Goal: Check status

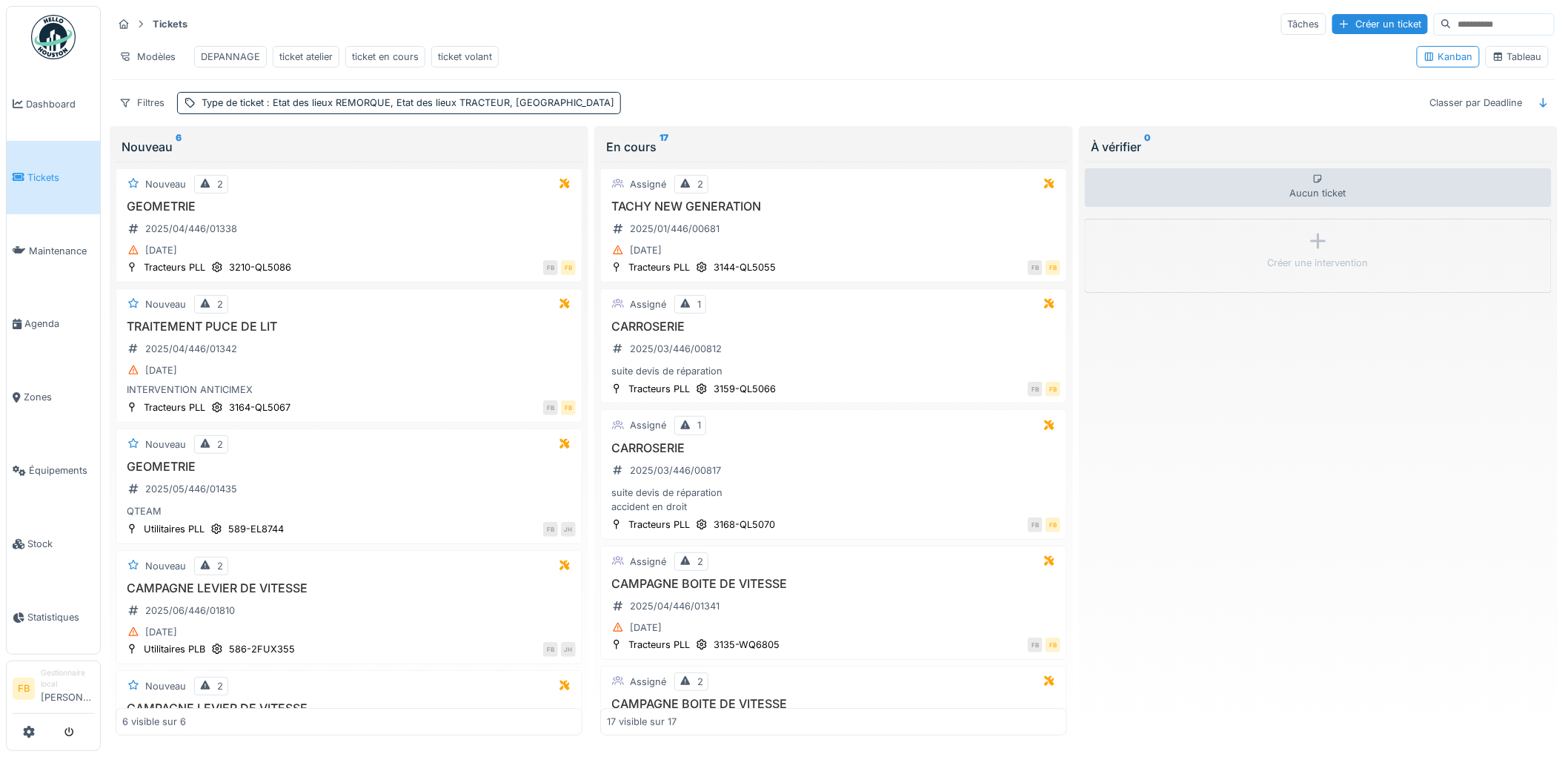
click at [86, 186] on link "Tickets" at bounding box center [53, 178] width 94 height 73
click at [33, 171] on span "Tickets" at bounding box center [61, 177] width 67 height 14
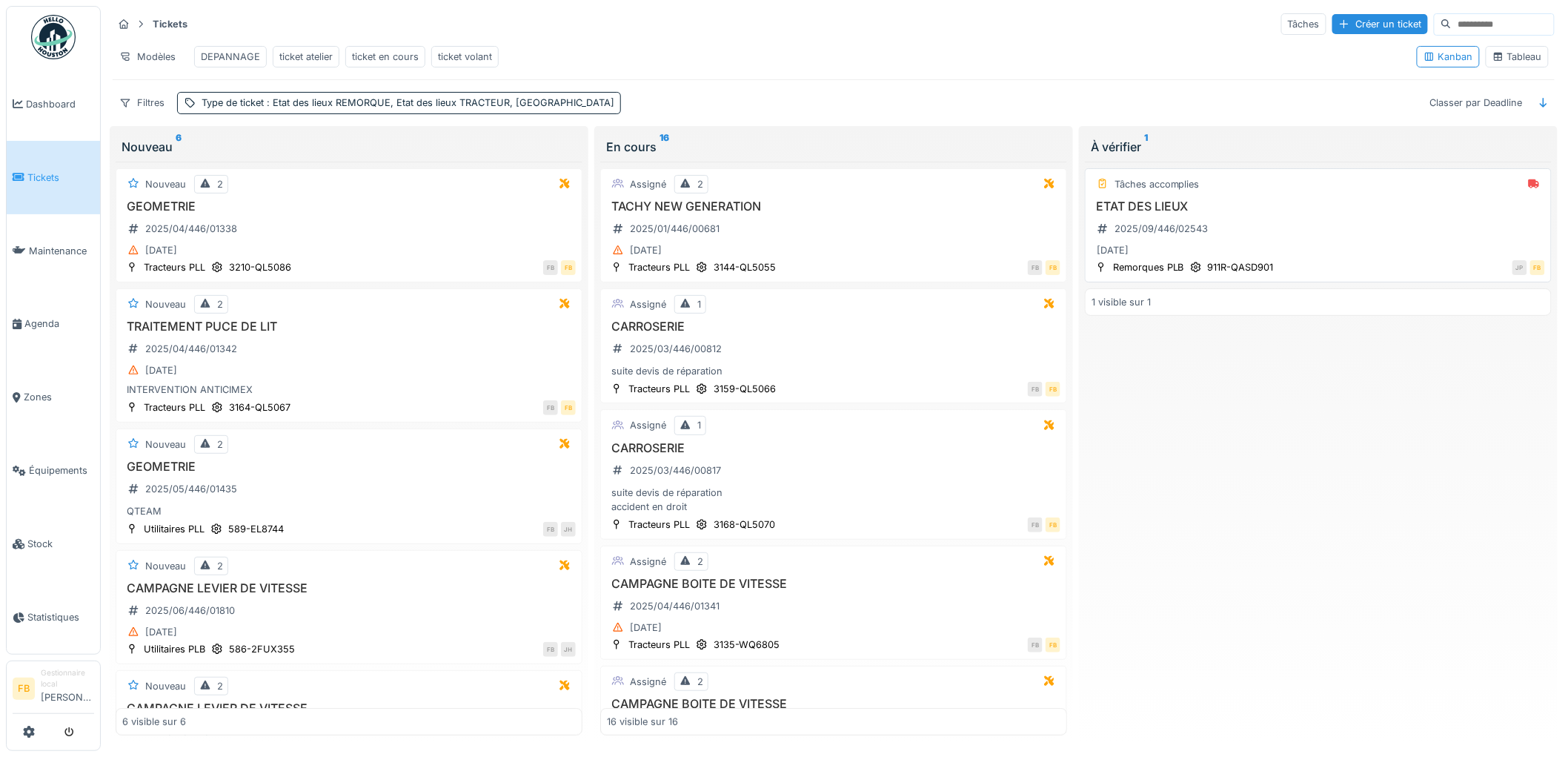
click at [1300, 242] on div "ETAT DES LIEUX 2025/09/446/02543 03/09/2025" at bounding box center [1318, 229] width 453 height 61
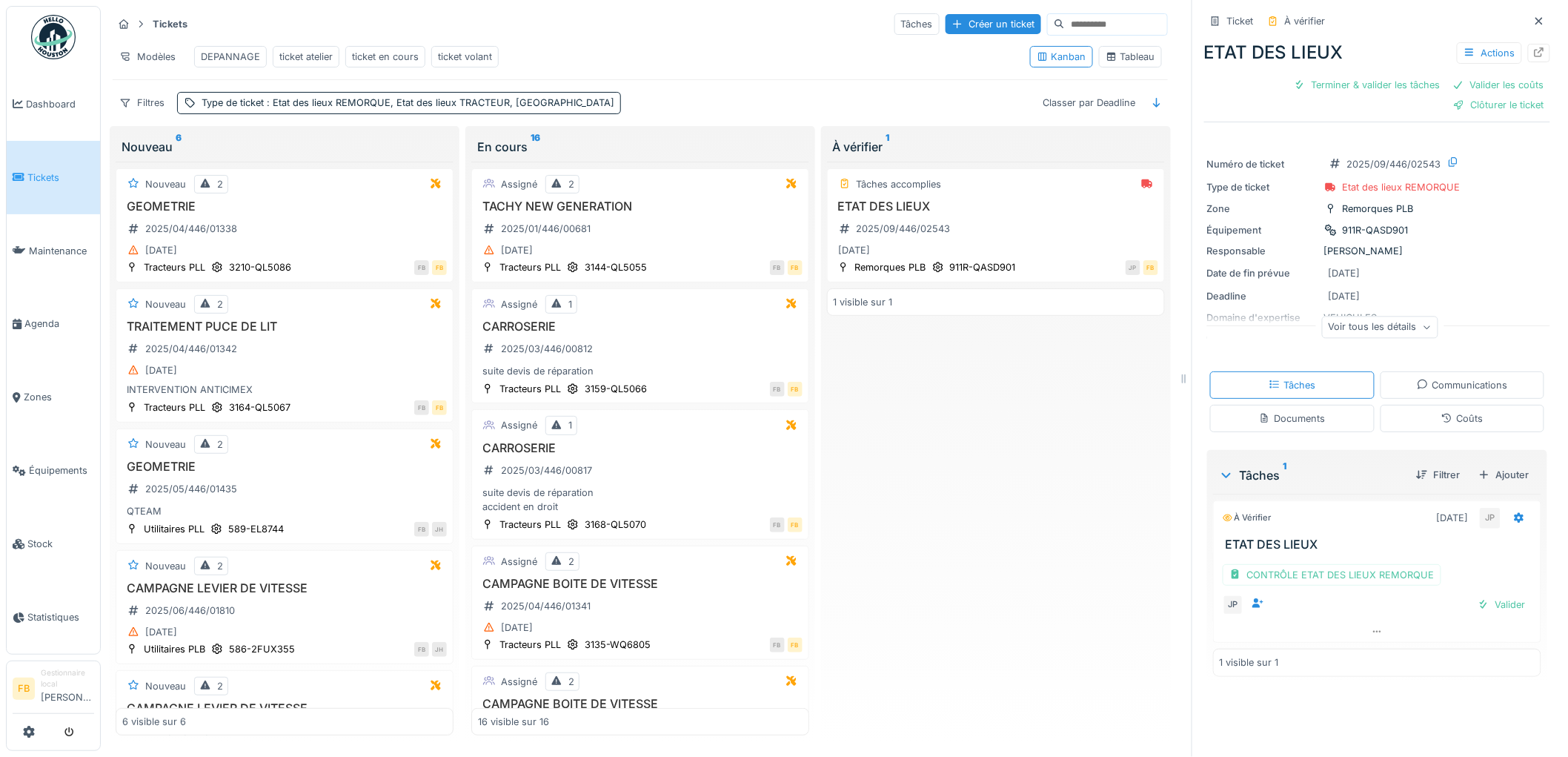
click at [1438, 434] on div "Tâches Communications Documents Coûts" at bounding box center [1377, 401] width 346 height 73
click at [1442, 421] on div "Coûts" at bounding box center [1462, 418] width 42 height 14
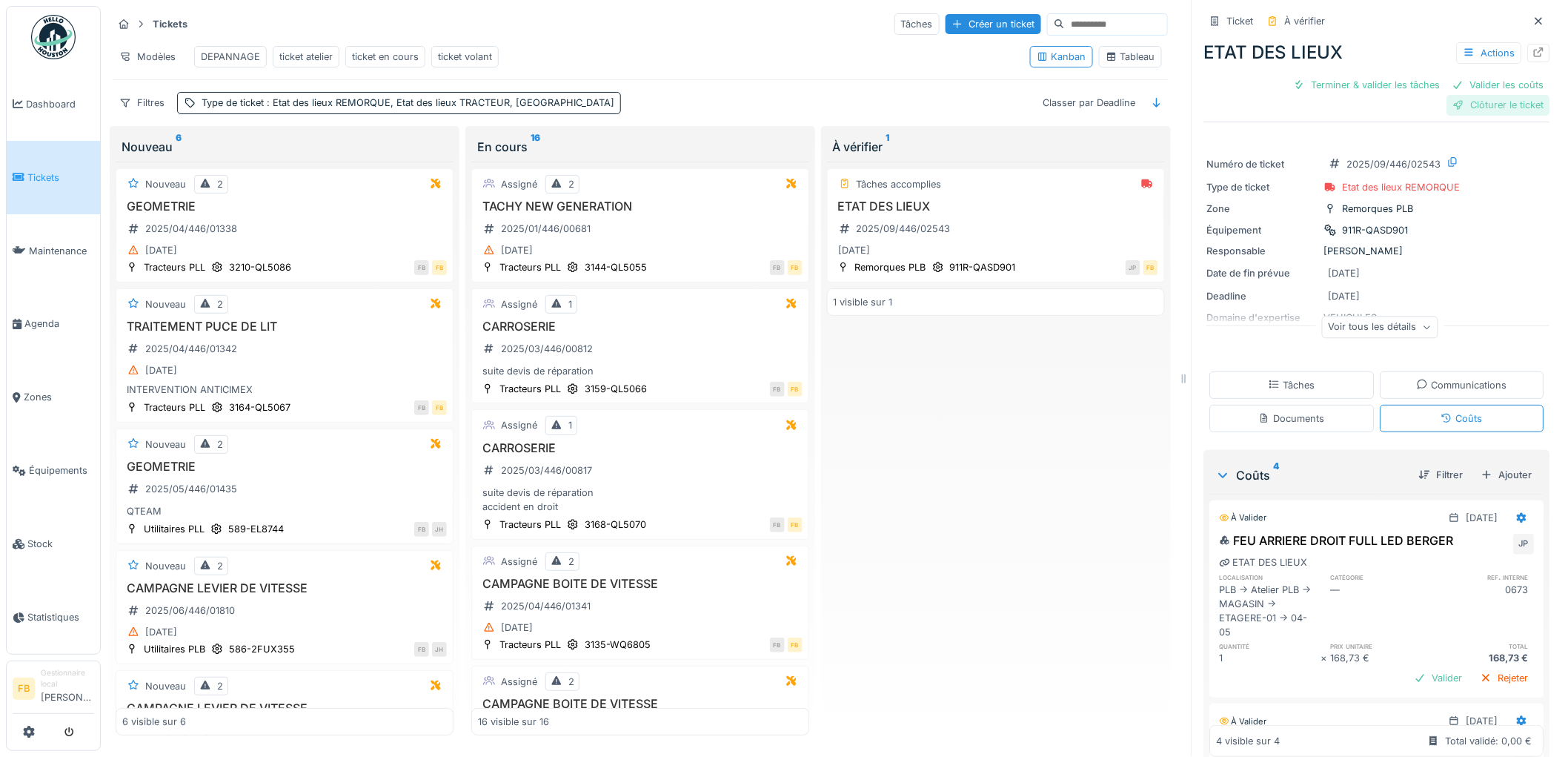
click at [1453, 98] on div at bounding box center [1459, 104] width 12 height 14
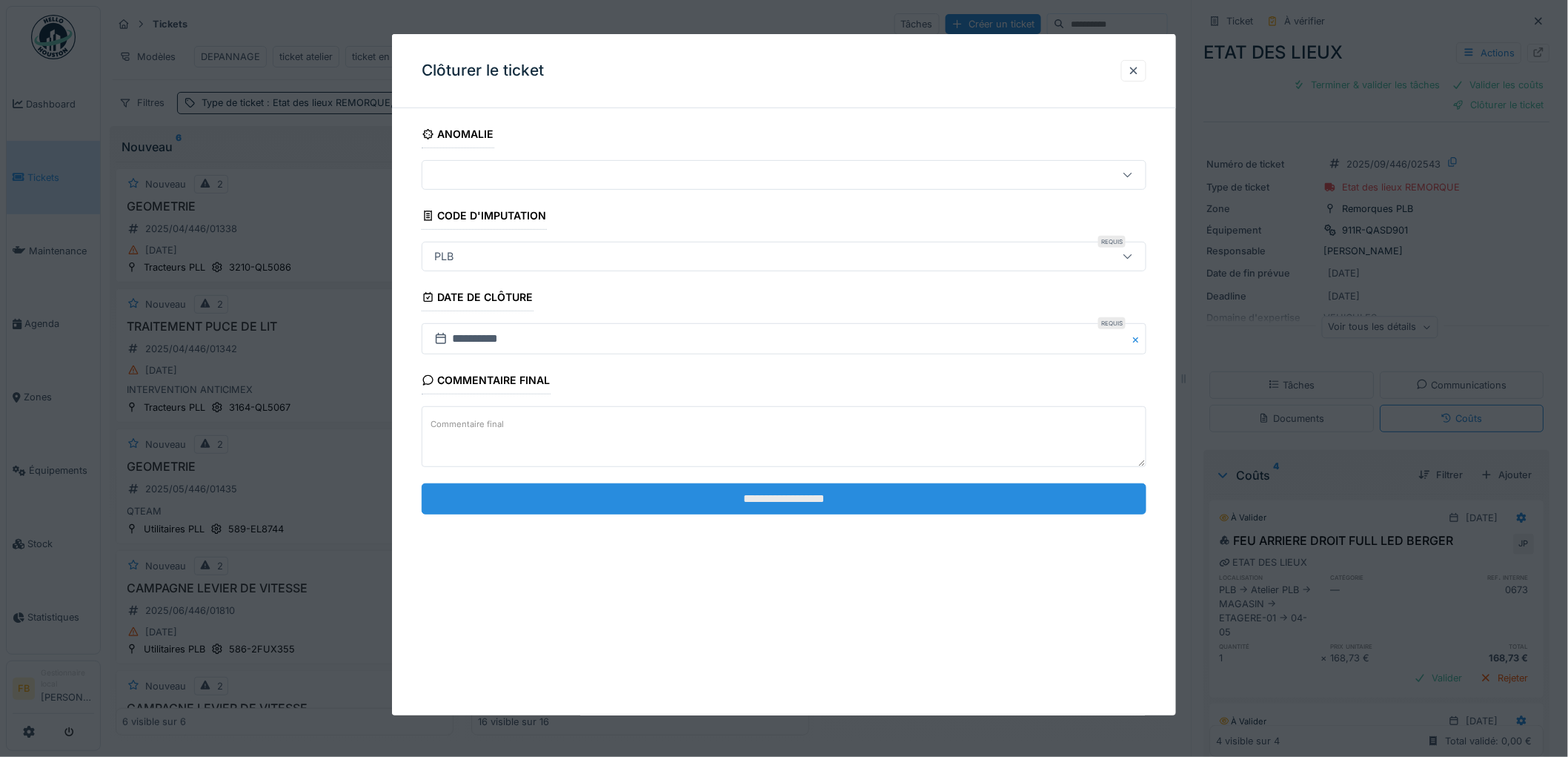
click at [806, 505] on input "**********" at bounding box center [784, 499] width 725 height 31
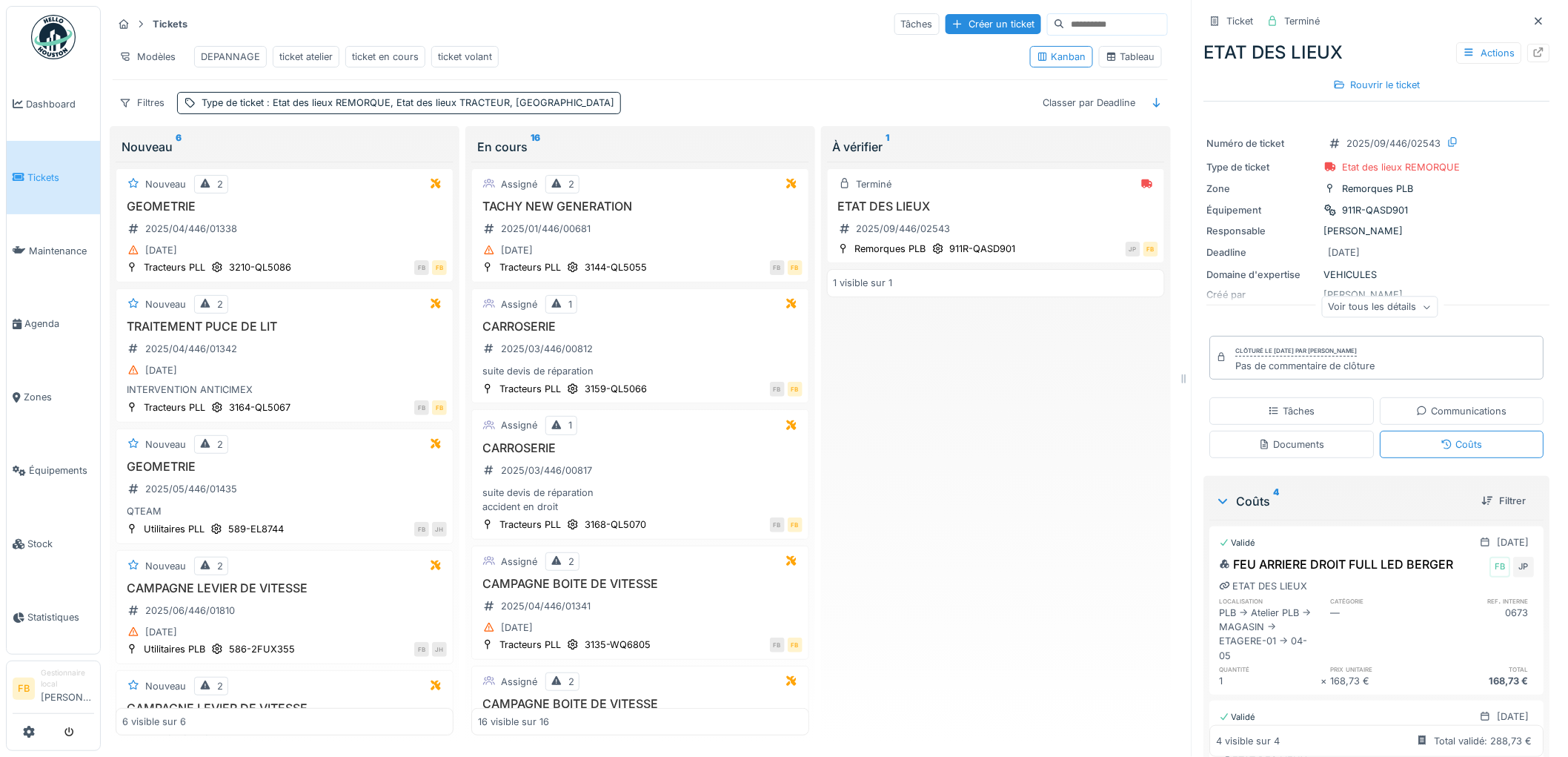
click at [43, 180] on span "Tickets" at bounding box center [61, 177] width 67 height 14
